Goal: Transaction & Acquisition: Purchase product/service

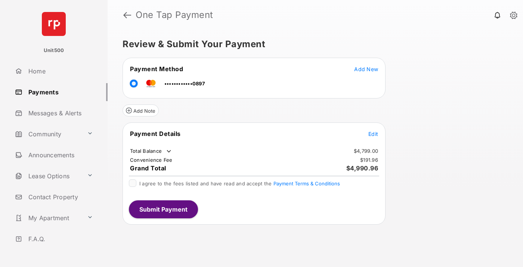
click at [373, 133] on span "Edit" at bounding box center [374, 133] width 10 height 6
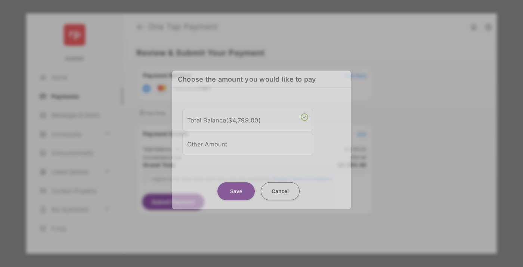
click at [248, 145] on div "Other Amount" at bounding box center [247, 143] width 121 height 13
type input "****"
click at [236, 197] on button "Save" at bounding box center [236, 191] width 37 height 18
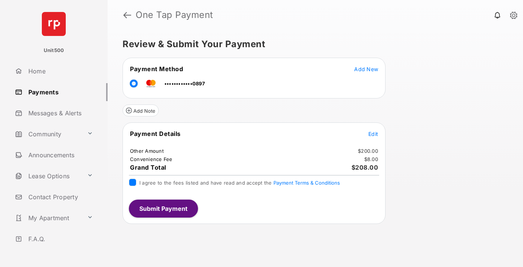
click at [163, 208] on button "Submit Payment" at bounding box center [163, 208] width 69 height 18
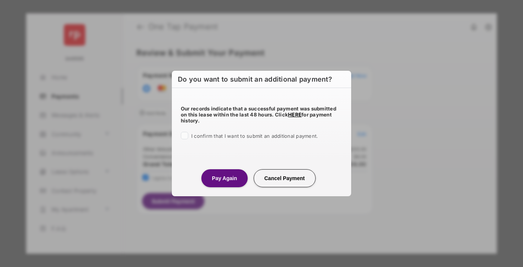
click at [224, 178] on button "Pay Again" at bounding box center [224, 178] width 46 height 18
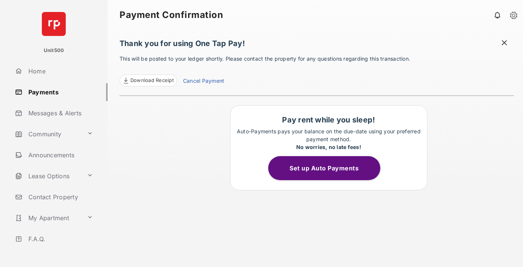
click at [148, 80] on span "Download Receipt" at bounding box center [151, 80] width 43 height 7
click at [505, 43] on span at bounding box center [504, 43] width 7 height 9
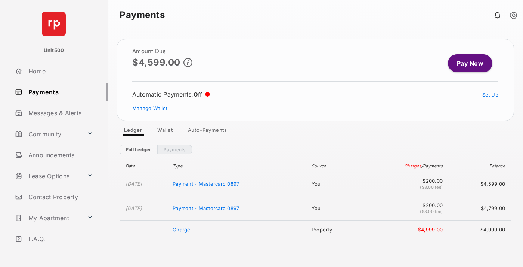
click at [150, 108] on link "Manage Wallet" at bounding box center [149, 108] width 35 height 6
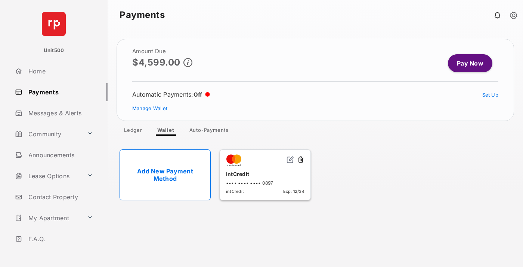
click at [301, 160] on button at bounding box center [300, 160] width 7 height 9
